Goal: Task Accomplishment & Management: Manage account settings

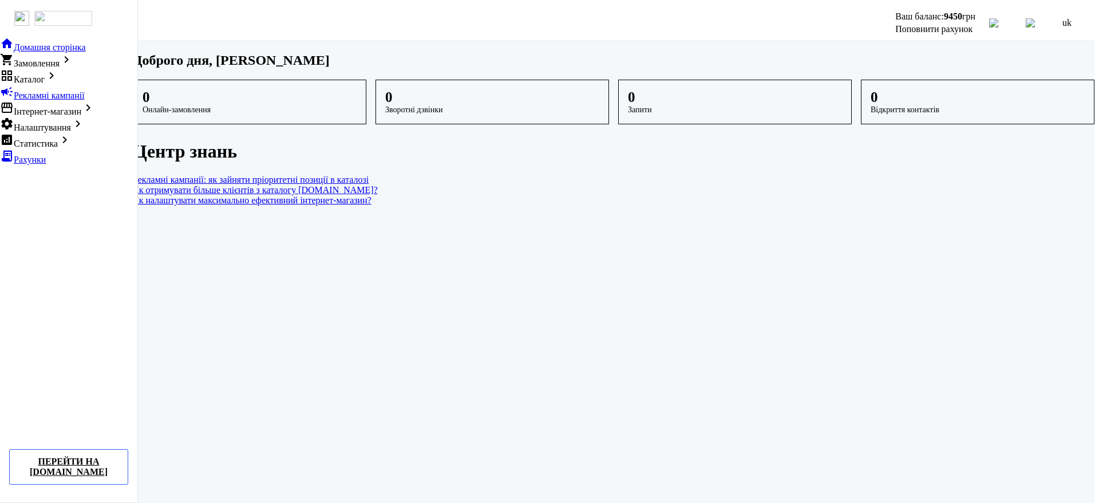
click at [58, 132] on span "Налаштування" at bounding box center [42, 128] width 57 height 10
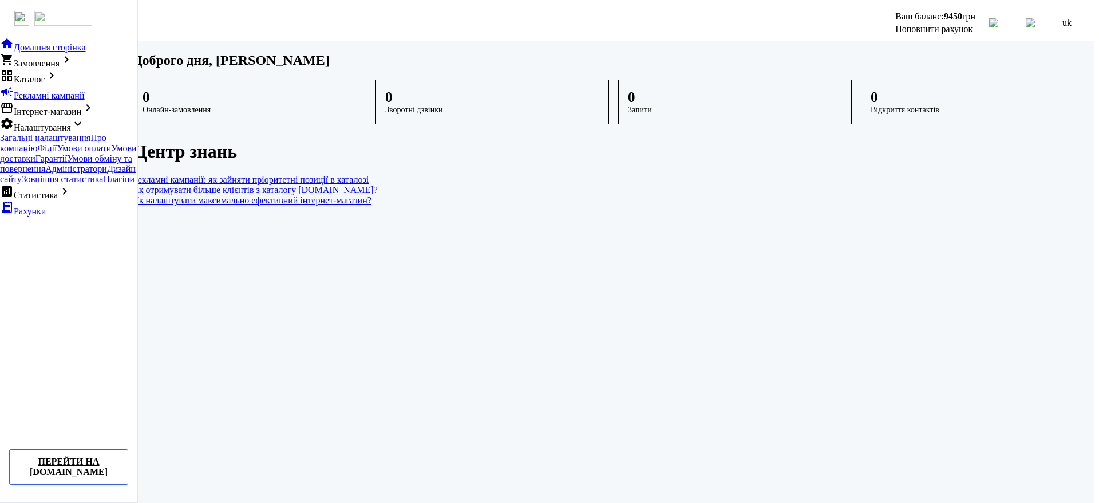
click at [73, 153] on span "Про компанію" at bounding box center [53, 143] width 106 height 20
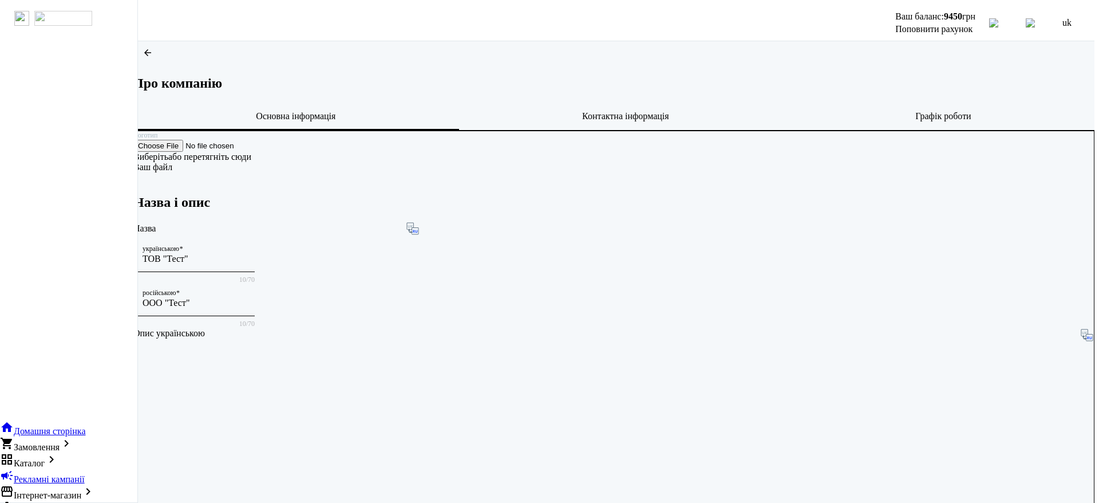
scroll to position [261, 0]
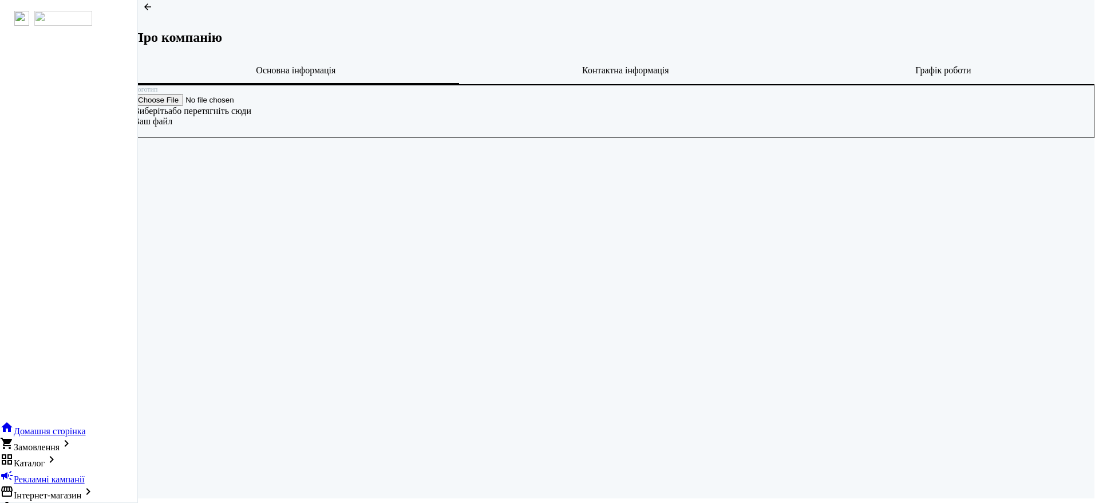
scroll to position [37, 0]
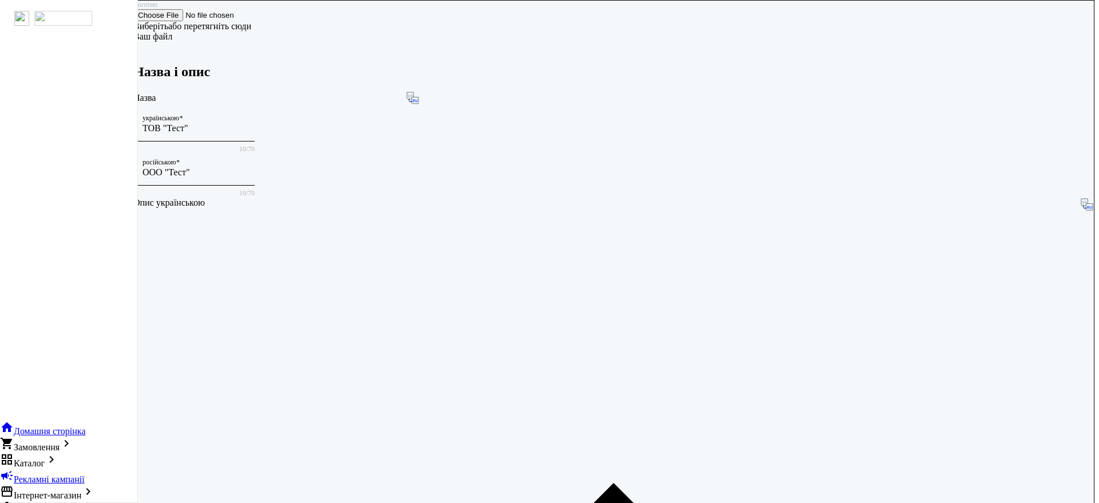
scroll to position [261, 0]
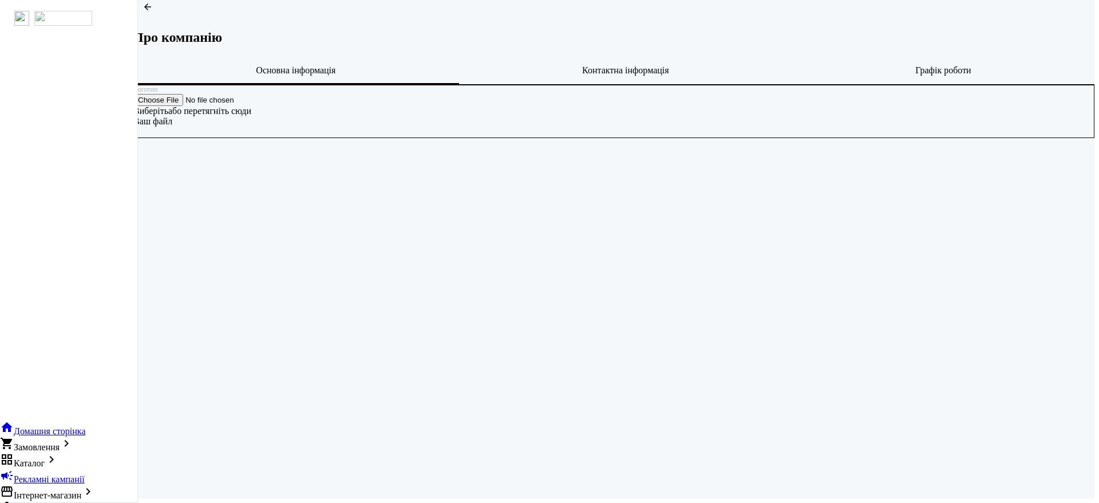
scroll to position [37, 0]
